Goal: Check status: Check status

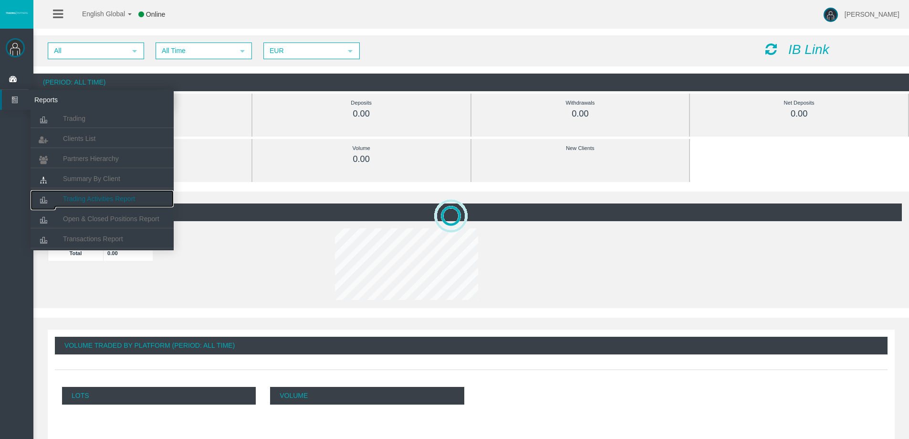
click at [81, 192] on link "Trading Activities Report" at bounding box center [102, 198] width 143 height 17
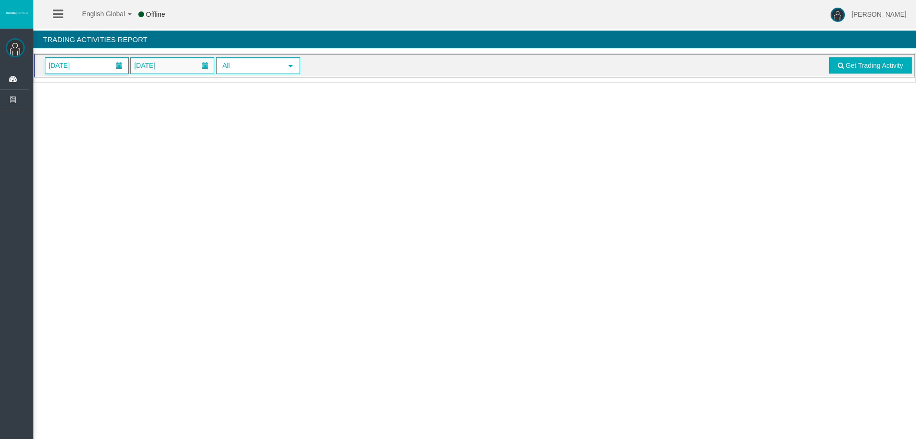
click at [90, 65] on span "01/09/2025" at bounding box center [86, 66] width 83 height 16
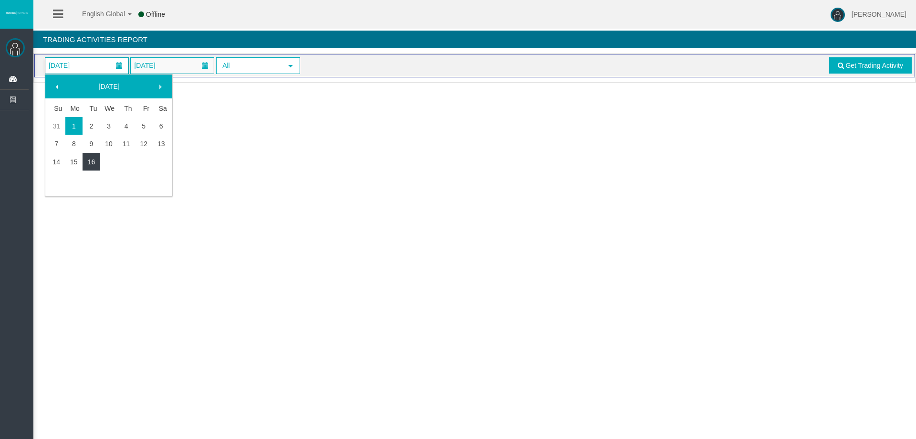
click at [93, 158] on link "16" at bounding box center [92, 161] width 18 height 17
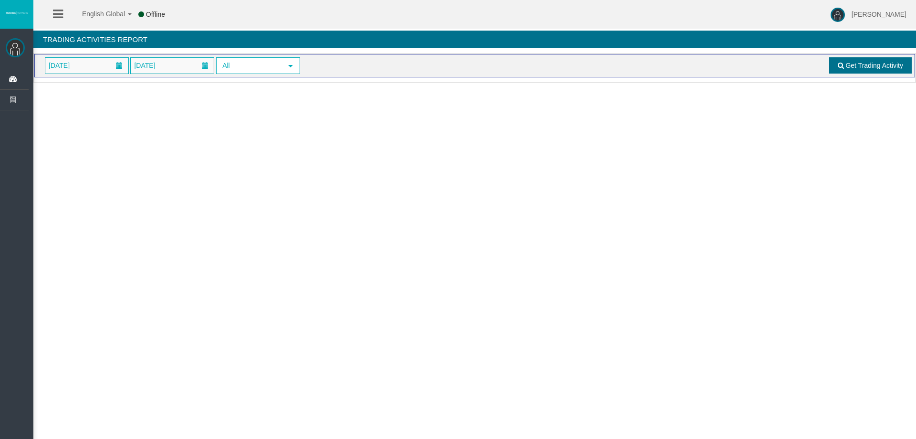
click at [870, 69] on link "Get Trading Activity" at bounding box center [871, 65] width 83 height 16
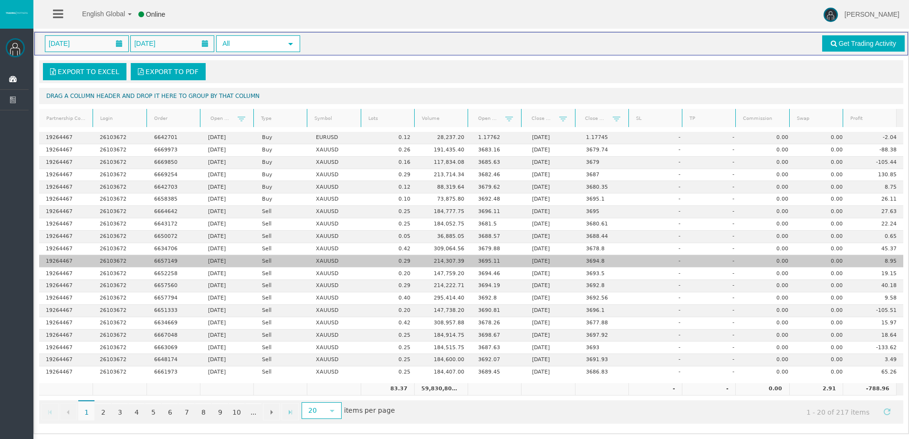
scroll to position [22, 0]
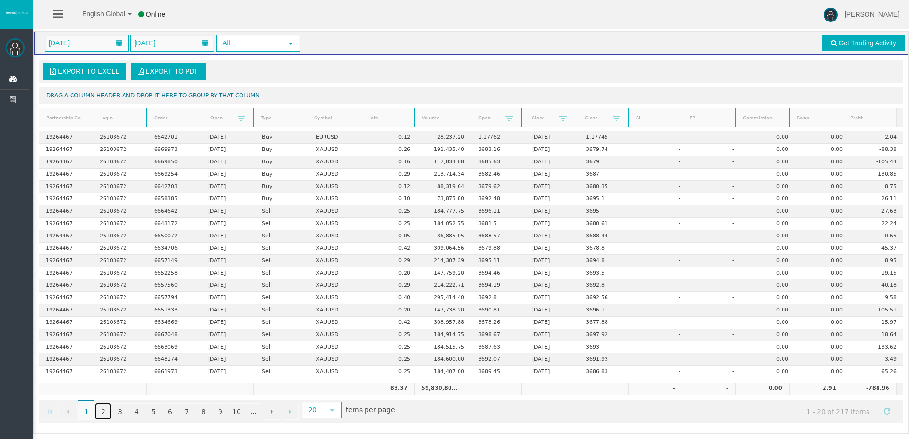
click at [104, 410] on link "2" at bounding box center [103, 410] width 16 height 17
click at [118, 408] on link "3" at bounding box center [120, 410] width 16 height 17
click at [18, 77] on icon at bounding box center [14, 79] width 25 height 20
